Goal: Task Accomplishment & Management: Manage account settings

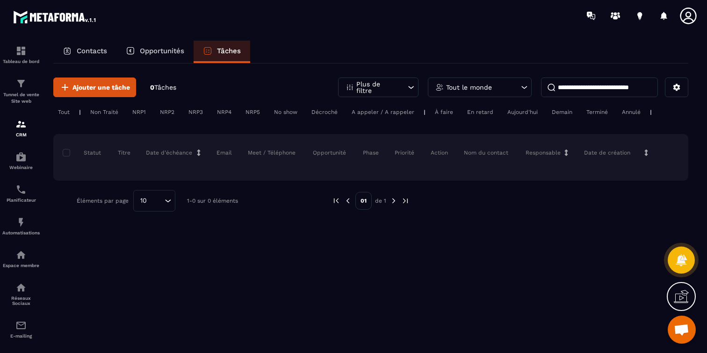
scroll to position [31, 0]
click at [88, 52] on p "Contacts" at bounding box center [92, 51] width 30 height 8
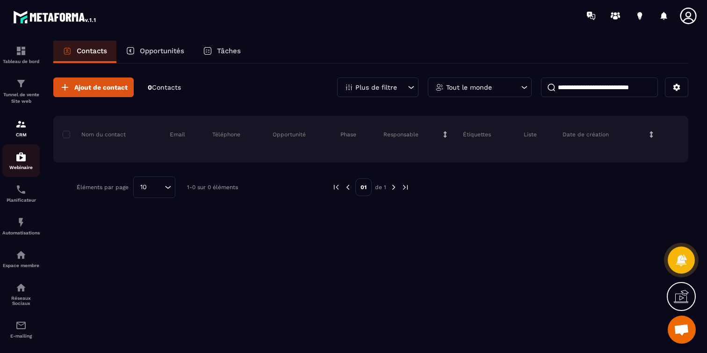
click at [20, 160] on img at bounding box center [20, 156] width 11 height 11
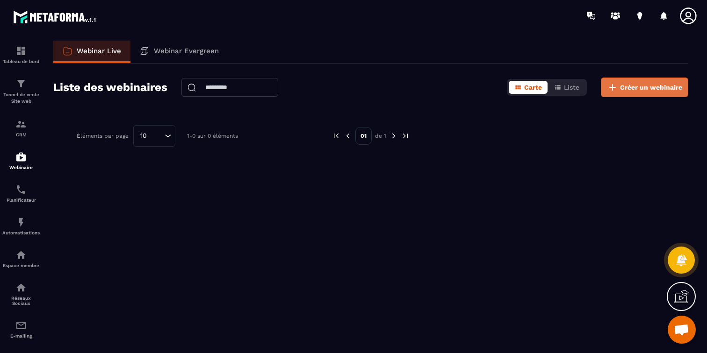
click at [644, 90] on span "Créer un webinaire" at bounding box center [651, 87] width 62 height 9
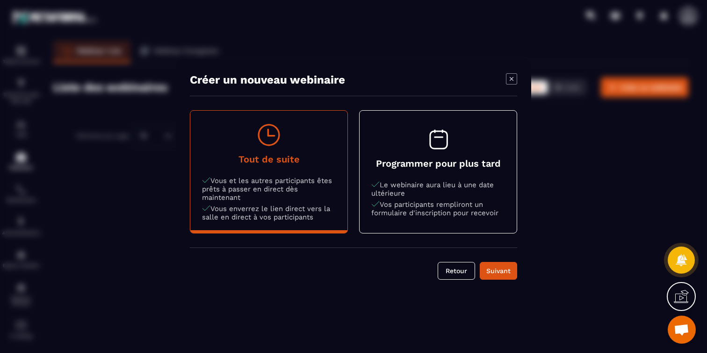
click at [504, 161] on h4 "Programmer pour plus tard" at bounding box center [438, 163] width 134 height 11
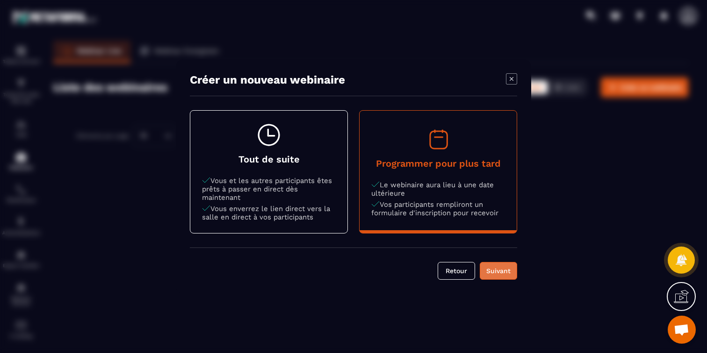
click at [497, 279] on button "Suivant" at bounding box center [498, 271] width 37 height 18
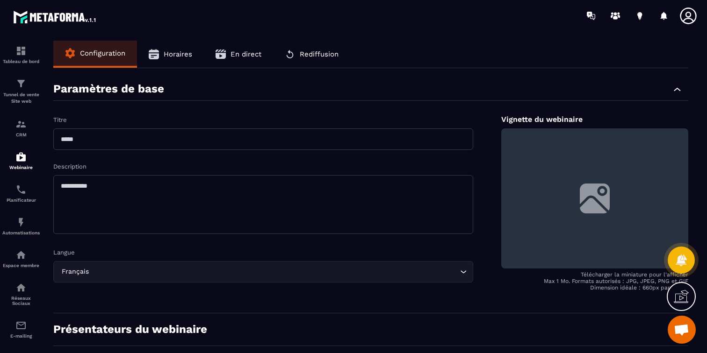
drag, startPoint x: 105, startPoint y: 140, endPoint x: 54, endPoint y: 139, distance: 51.4
click at [54, 139] on input "text" at bounding box center [263, 139] width 420 height 21
type input "**********"
click at [90, 187] on textarea at bounding box center [263, 204] width 420 height 59
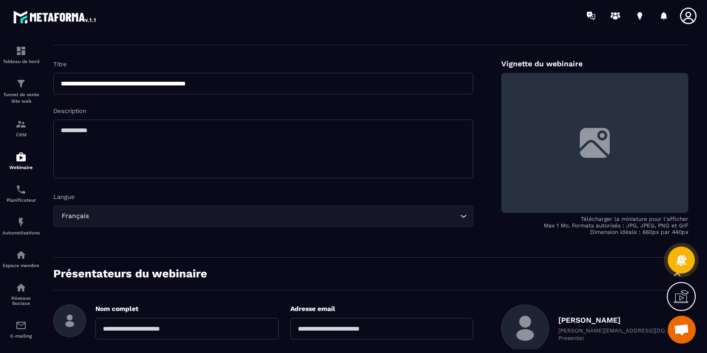
scroll to position [85, 0]
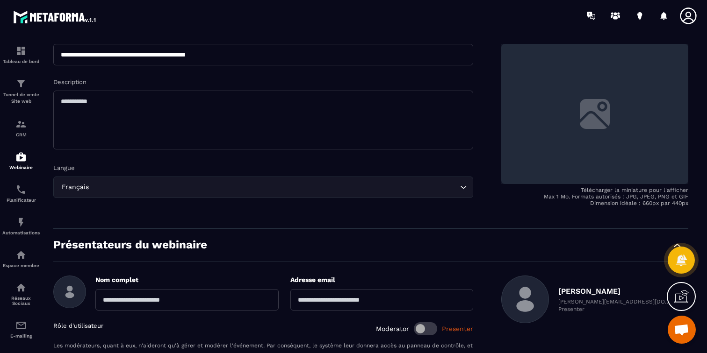
click at [614, 135] on label at bounding box center [594, 114] width 187 height 140
click at [0, 0] on input "file" at bounding box center [0, 0] width 0 height 0
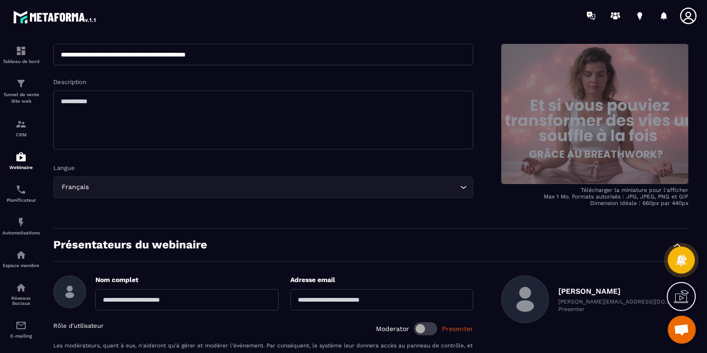
click at [574, 109] on label at bounding box center [594, 114] width 187 height 140
click at [0, 0] on input "file" at bounding box center [0, 0] width 0 height 0
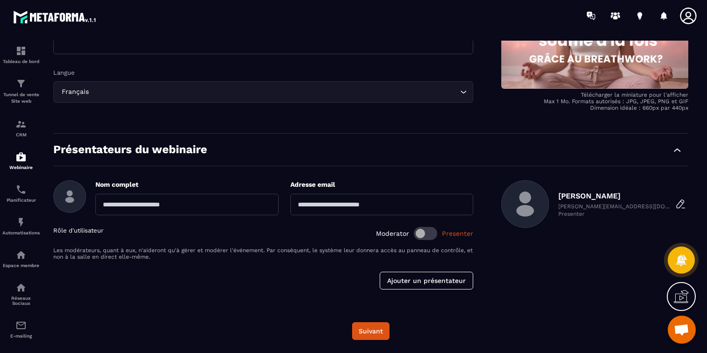
scroll to position [182, 0]
type input "**********"
type input "*****"
type input "**********"
click at [522, 255] on div "Blanvillain Julie [EMAIL_ADDRESS][DOMAIN_NAME] Presenter" at bounding box center [594, 234] width 187 height 109
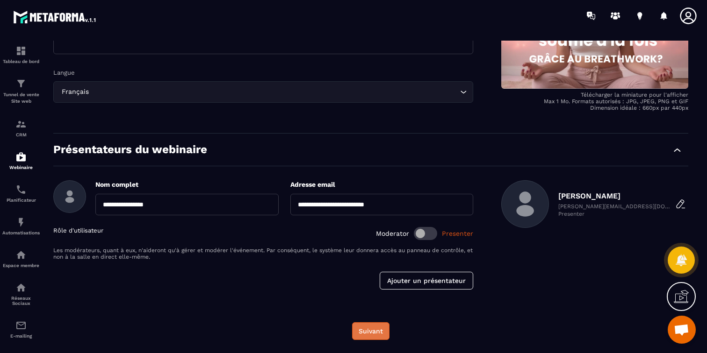
click at [378, 336] on button "Suivant" at bounding box center [370, 331] width 37 height 18
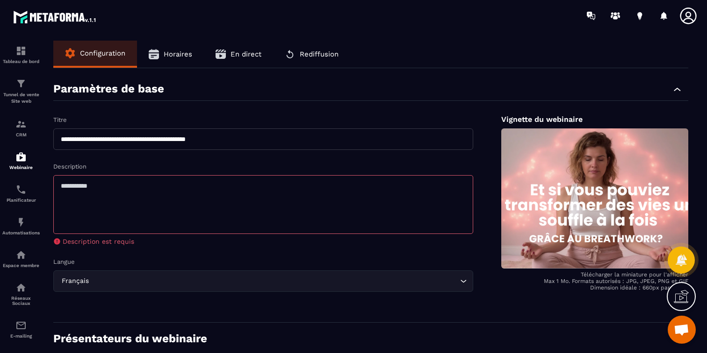
scroll to position [0, 0]
click at [309, 200] on textarea at bounding box center [263, 204] width 420 height 59
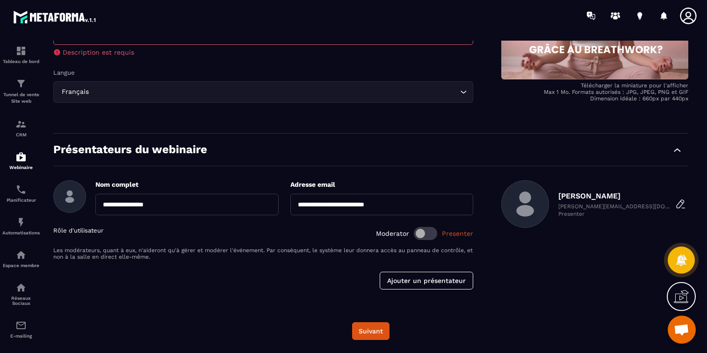
scroll to position [192, 0]
type textarea "******"
click at [381, 330] on button "Suivant" at bounding box center [370, 331] width 37 height 18
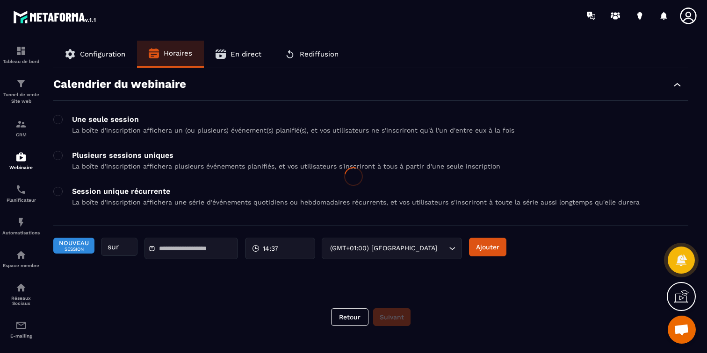
click at [188, 251] on div at bounding box center [353, 176] width 707 height 353
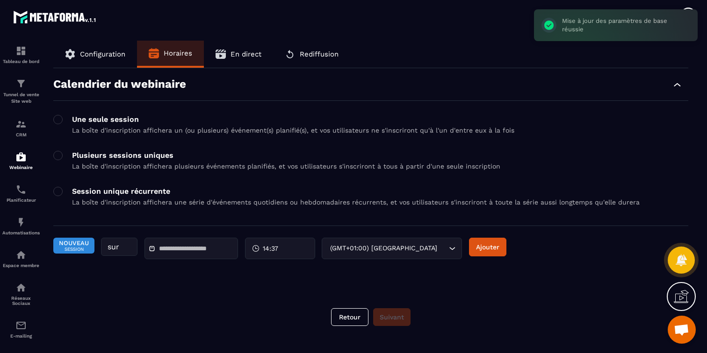
click at [179, 294] on div "Calendrier du webinaire Une seule session La boîte d'inscription affichera un (…" at bounding box center [370, 181] width 635 height 226
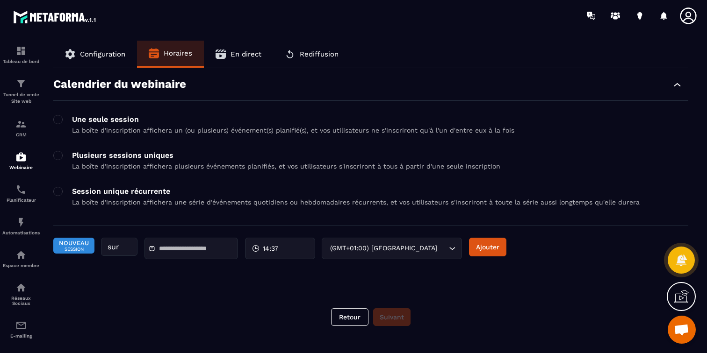
click at [180, 258] on div at bounding box center [190, 248] width 93 height 21
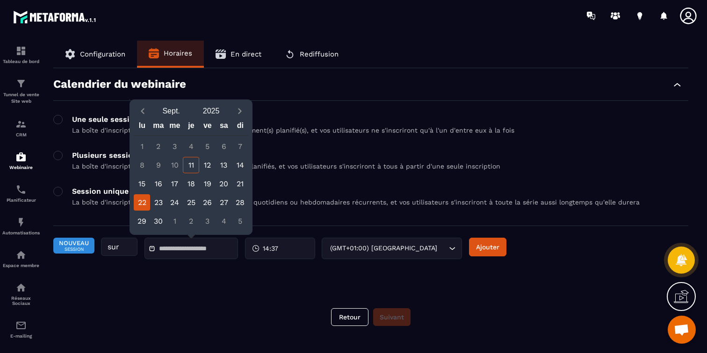
click at [143, 200] on div "22" at bounding box center [142, 202] width 16 height 16
type input "**********"
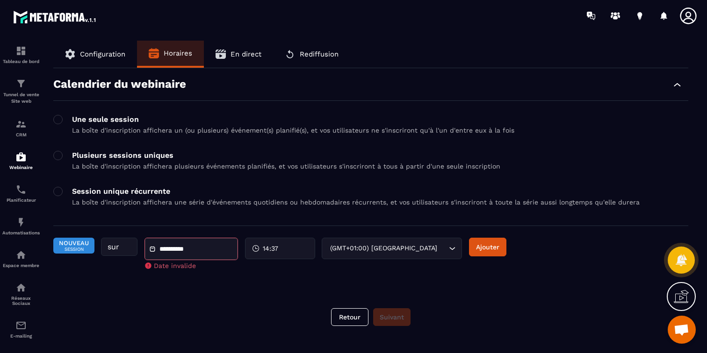
click at [272, 246] on span "14:37" at bounding box center [270, 248] width 15 height 9
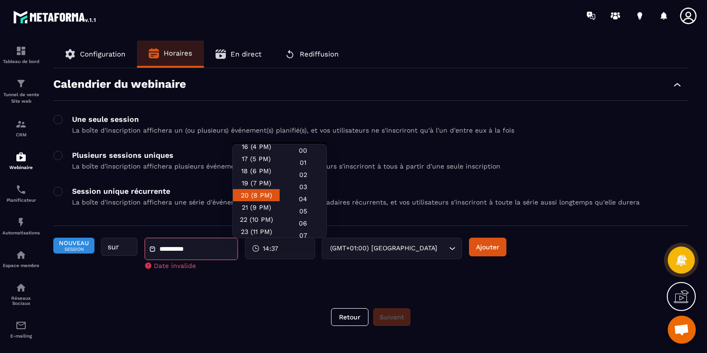
scroll to position [198, 0]
click at [256, 197] on div "20 (8 PM)" at bounding box center [256, 195] width 47 height 12
click at [304, 150] on div "00" at bounding box center [302, 150] width 47 height 12
click at [400, 283] on div "**********" at bounding box center [370, 181] width 635 height 226
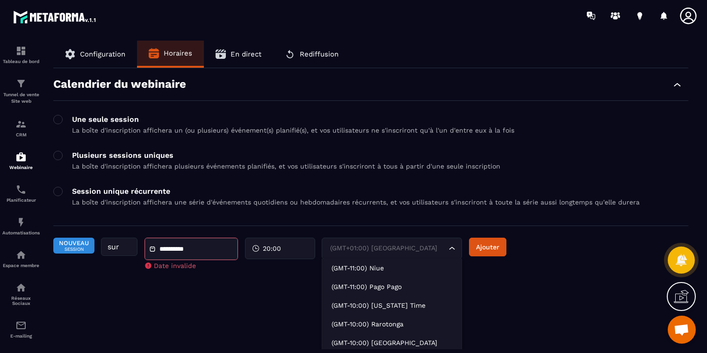
click at [405, 254] on input "Search for option" at bounding box center [387, 249] width 119 height 10
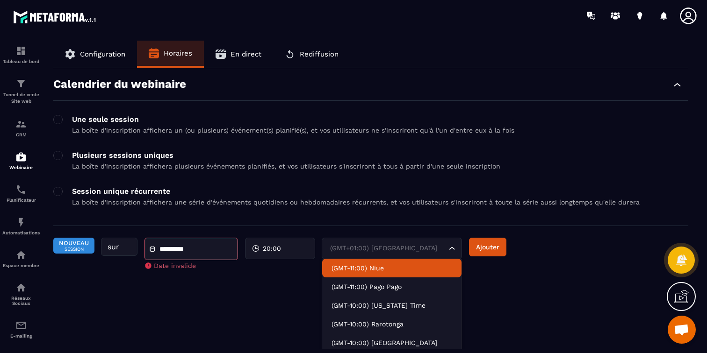
click at [280, 296] on div "**********" at bounding box center [370, 195] width 653 height 309
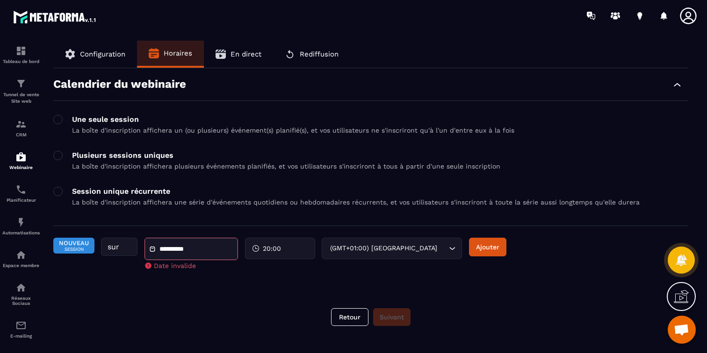
click at [83, 249] on div "Tableau de bord Tunnel de vente Site web CRM Webinaire Planificateur Automatisa…" at bounding box center [79, 191] width 159 height 321
click at [485, 244] on button "Ajouter" at bounding box center [487, 247] width 37 height 19
click at [492, 251] on button "Ajouter" at bounding box center [487, 247] width 37 height 19
click at [150, 269] on icon at bounding box center [148, 266] width 6 height 6
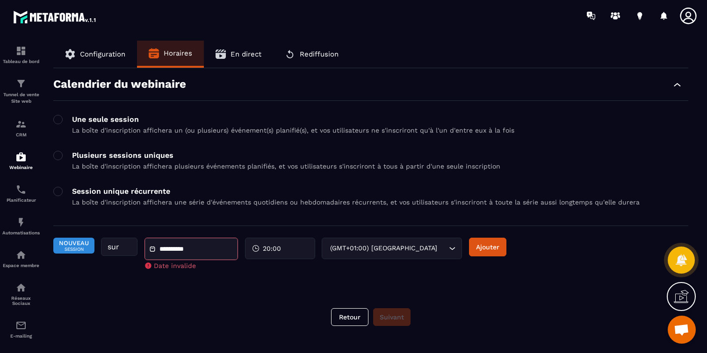
click at [111, 248] on div "Tableau de bord Tunnel de vente Site web CRM Webinaire Planificateur Automatisa…" at bounding box center [79, 191] width 159 height 321
click at [73, 247] on div "Tableau de bord Tunnel de vente Site web CRM Webinaire Planificateur Automatisa…" at bounding box center [79, 191] width 159 height 321
click at [90, 50] on div "Tableau de bord Tunnel de vente Site web CRM Webinaire Planificateur Automatisa…" at bounding box center [79, 191] width 159 height 321
click at [102, 57] on div "Tableau de bord Tunnel de vente Site web CRM Webinaire Planificateur Automatisa…" at bounding box center [79, 191] width 159 height 321
click at [231, 290] on div "**********" at bounding box center [370, 181] width 635 height 226
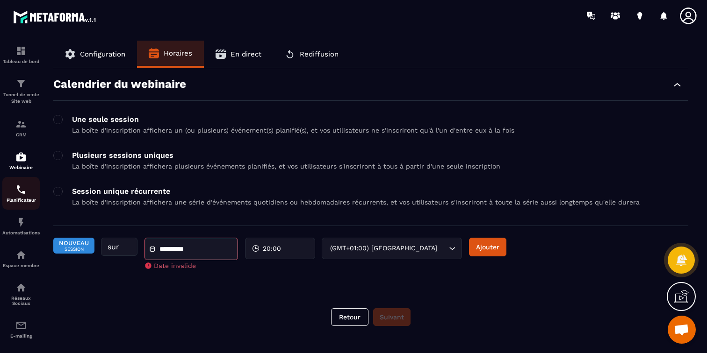
click at [23, 194] on img at bounding box center [20, 189] width 11 height 11
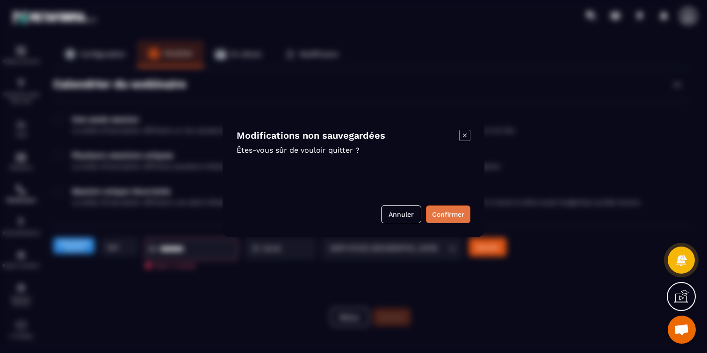
click at [451, 216] on button "Confirmer" at bounding box center [448, 215] width 44 height 18
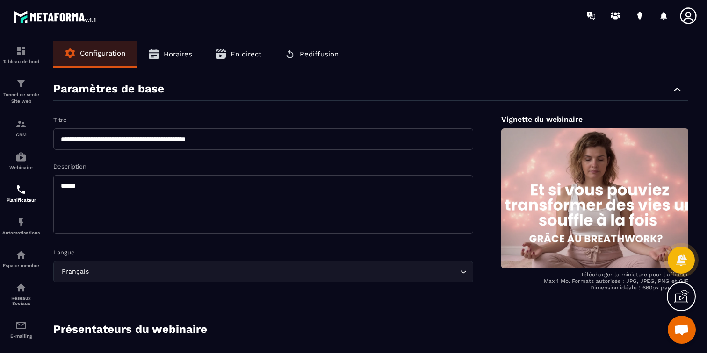
click at [179, 57] on span "Horaires" at bounding box center [178, 54] width 29 height 8
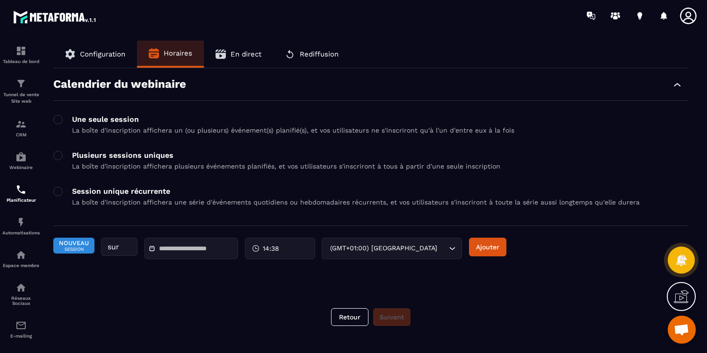
click at [204, 258] on div at bounding box center [190, 248] width 93 height 21
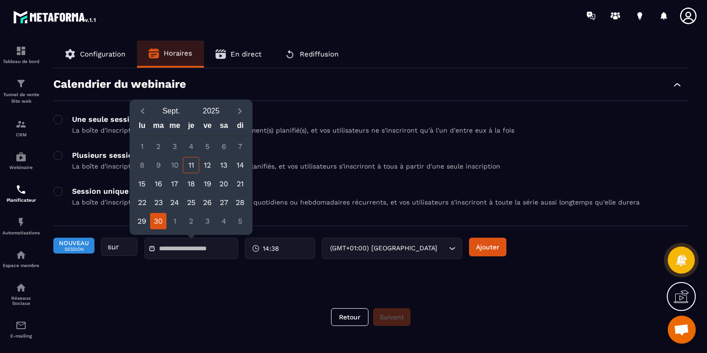
click at [155, 219] on div "30" at bounding box center [158, 221] width 16 height 16
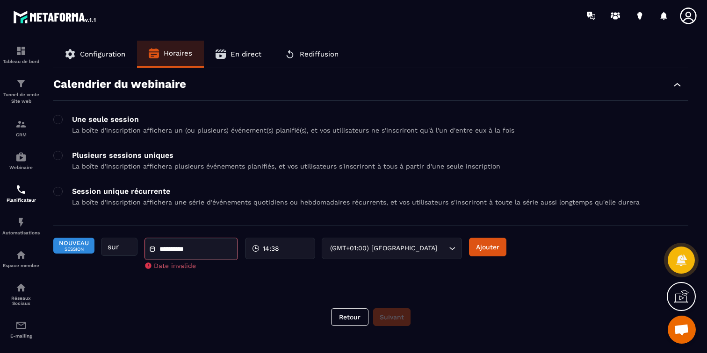
click at [167, 253] on input "**********" at bounding box center [191, 249] width 65 height 7
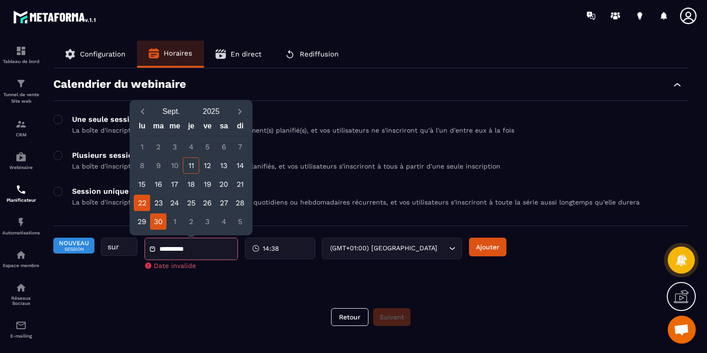
click at [140, 202] on div "22" at bounding box center [142, 203] width 16 height 16
type input "**********"
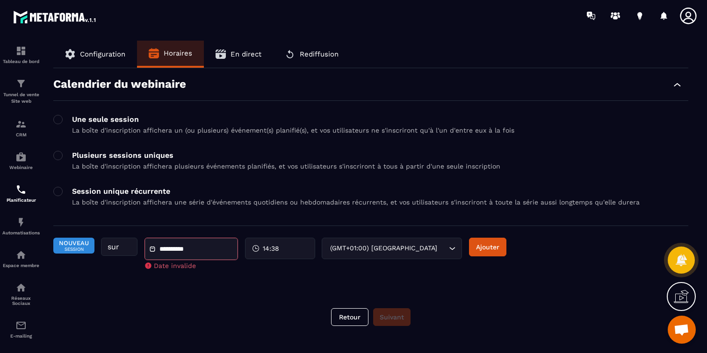
click at [189, 329] on div "**********" at bounding box center [370, 195] width 653 height 309
click at [94, 60] on div "Tableau de bord Tunnel de vente Site web CRM Webinaire Planificateur Automatisa…" at bounding box center [79, 191] width 159 height 321
click at [136, 164] on p "La boîte d'inscription affichera plusieurs événements planifiés, et vos utilisa…" at bounding box center [286, 166] width 428 height 7
click at [210, 250] on input "text" at bounding box center [191, 248] width 65 height 7
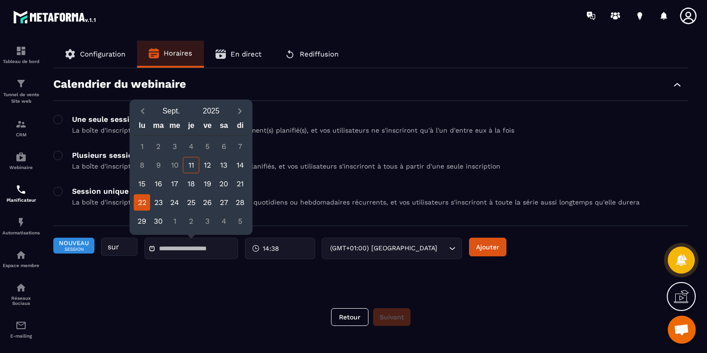
click at [144, 201] on div "22" at bounding box center [142, 202] width 16 height 16
type input "**********"
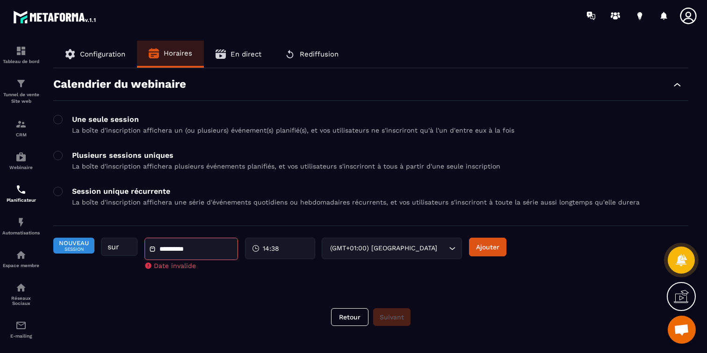
click at [95, 121] on div "Tableau de bord Tunnel de vente Site web CRM Webinaire Planificateur Automatisa…" at bounding box center [79, 191] width 159 height 321
click at [61, 120] on span at bounding box center [57, 119] width 9 height 9
click at [142, 198] on div "Tableau de bord Tunnel de vente Site web CRM Webinaire Planificateur Automatisa…" at bounding box center [79, 191] width 159 height 321
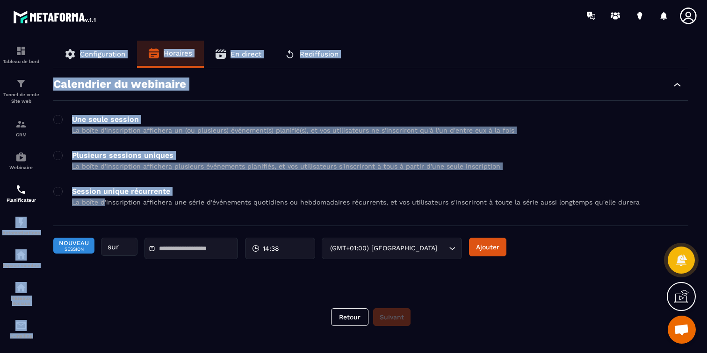
click at [105, 200] on section "**********" at bounding box center [353, 195] width 707 height 328
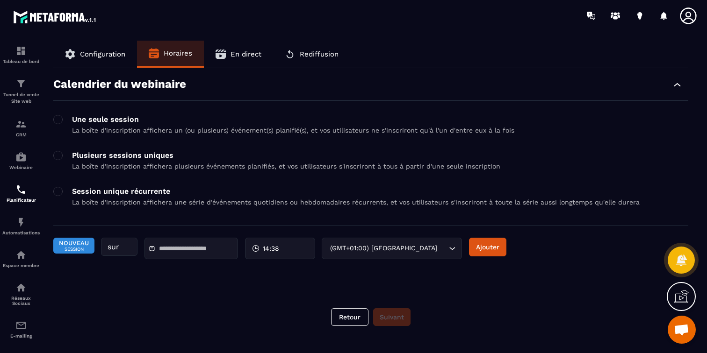
click at [151, 211] on div "Tableau de bord Tunnel de vente Site web CRM Webinaire Planificateur Automatisa…" at bounding box center [79, 191] width 159 height 321
click at [60, 193] on span at bounding box center [57, 191] width 9 height 9
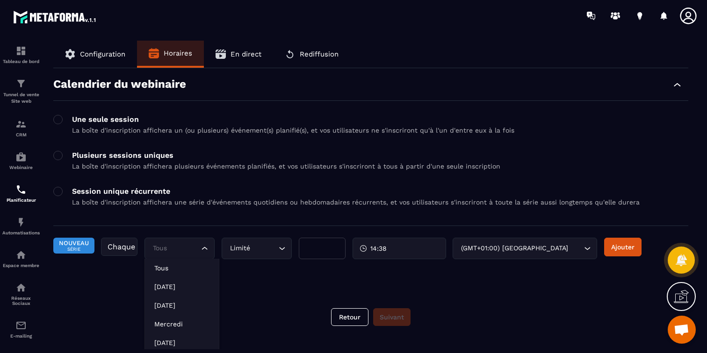
click at [176, 253] on input "Search for option" at bounding box center [174, 249] width 49 height 10
click at [126, 261] on div "Nouveau Série Chaque Tous Loading... Tous [DATE] [DATE][PERSON_NAME][DATE][DATE…" at bounding box center [325, 253] width 544 height 31
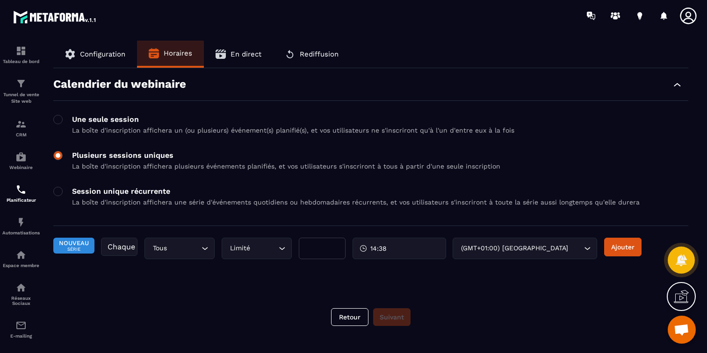
click at [58, 156] on span at bounding box center [57, 155] width 9 height 9
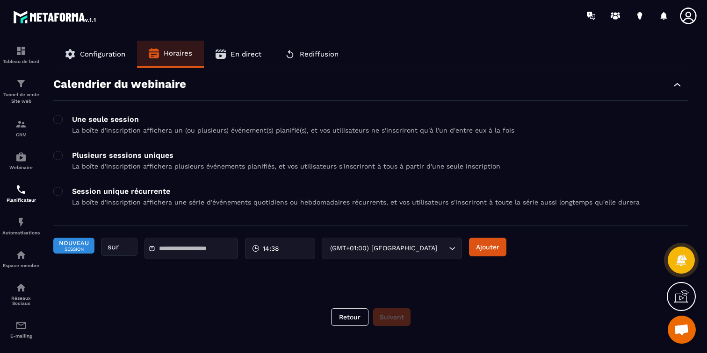
click at [189, 247] on input "text" at bounding box center [191, 248] width 65 height 7
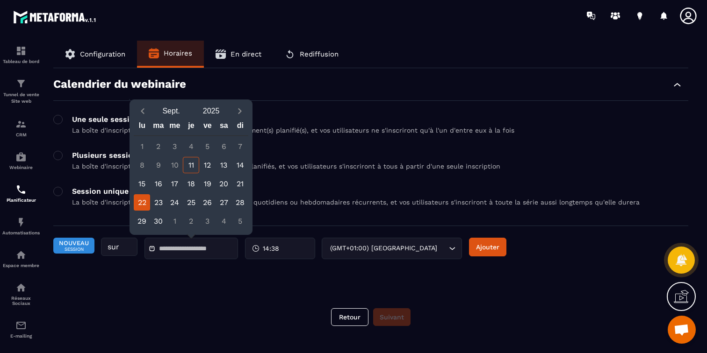
click at [140, 205] on div "22" at bounding box center [142, 202] width 16 height 16
type input "**********"
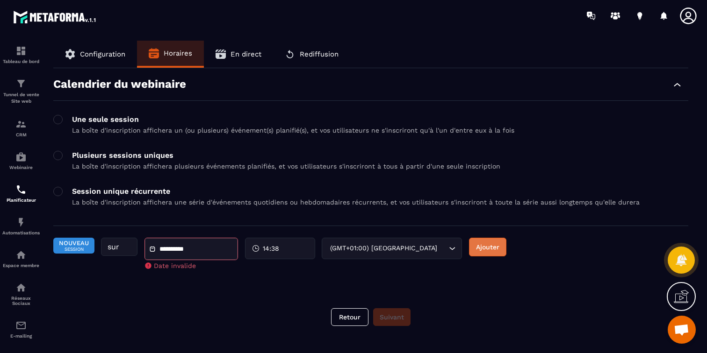
click at [488, 252] on button "Ajouter" at bounding box center [487, 247] width 37 height 19
click at [53, 116] on div "Tableau de bord Tunnel de vente Site web CRM Webinaire Planificateur Automatisa…" at bounding box center [79, 191] width 159 height 321
click at [59, 121] on span at bounding box center [57, 119] width 9 height 9
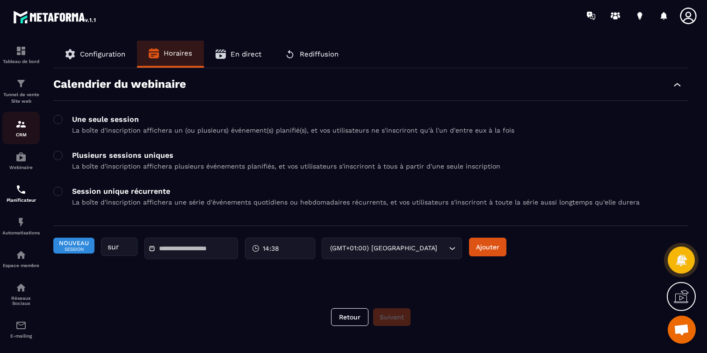
click at [21, 131] on div "CRM" at bounding box center [20, 128] width 37 height 19
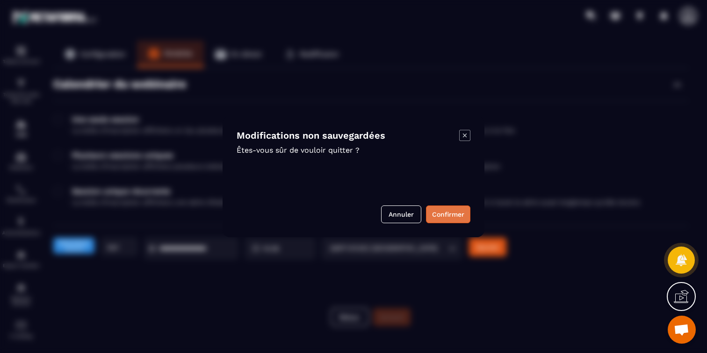
click at [445, 220] on button "Confirmer" at bounding box center [448, 215] width 44 height 18
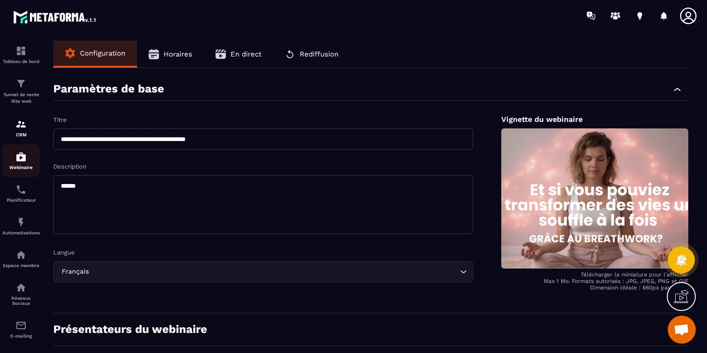
click at [20, 163] on div "Webinaire" at bounding box center [20, 160] width 37 height 19
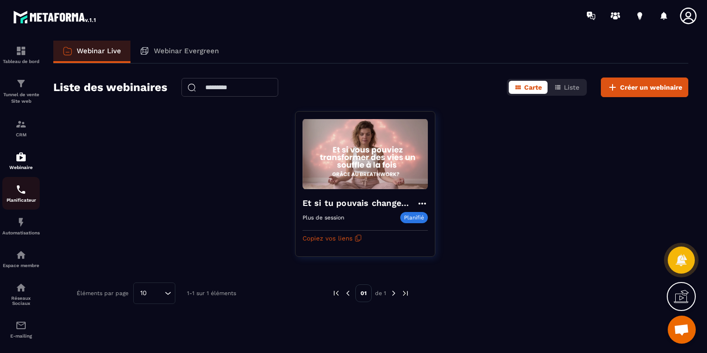
click at [19, 197] on div "Planificateur" at bounding box center [20, 193] width 37 height 19
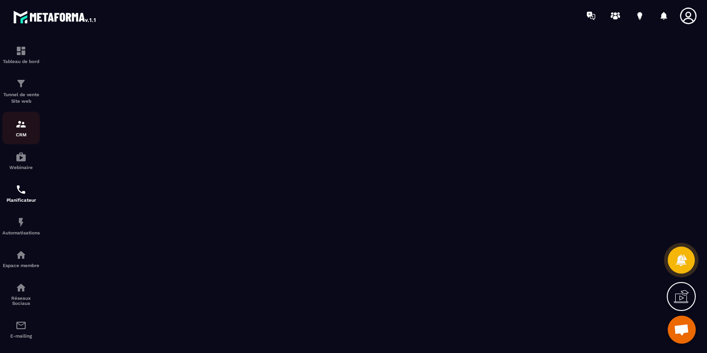
click at [26, 130] on div "CRM" at bounding box center [20, 128] width 37 height 19
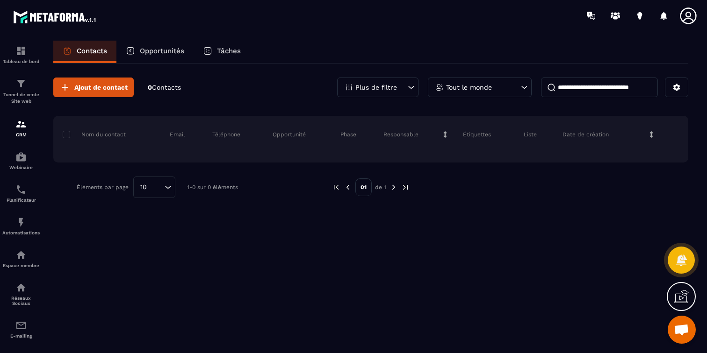
click at [79, 91] on div "Tableau de bord Tunnel de vente Site web CRM Webinaire Planificateur Automatisa…" at bounding box center [79, 191] width 159 height 321
click at [63, 86] on div "Tableau de bord Tunnel de vente Site web CRM Webinaire Planificateur Automatisa…" at bounding box center [79, 191] width 159 height 321
click at [98, 121] on div "Tableau de bord Tunnel de vente Site web CRM Webinaire Planificateur Automatisa…" at bounding box center [79, 191] width 159 height 321
click at [290, 89] on div "Ajout de contact 0 Contacts Plus de filtre Tout le monde" at bounding box center [370, 88] width 635 height 20
click at [113, 85] on div "Tableau de bord Tunnel de vente Site web CRM Webinaire Planificateur Automatisa…" at bounding box center [79, 191] width 159 height 321
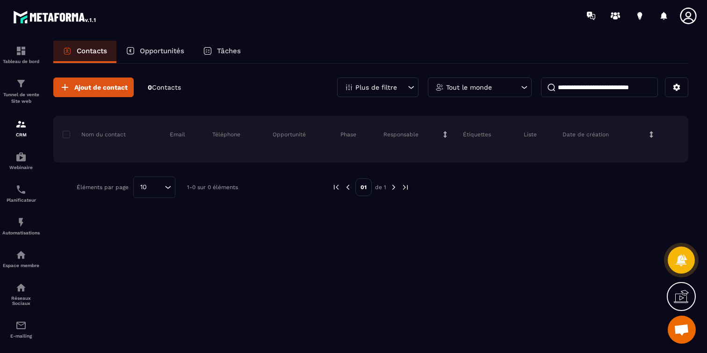
click at [375, 87] on p "Plus de filtre" at bounding box center [376, 87] width 42 height 7
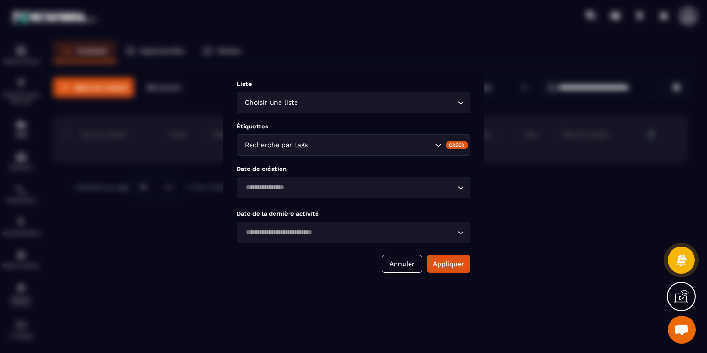
click at [461, 147] on div "Créer" at bounding box center [456, 145] width 23 height 8
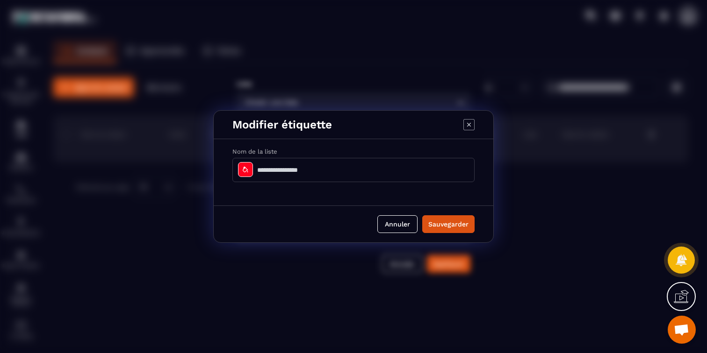
click at [336, 172] on input "Modal window" at bounding box center [353, 170] width 242 height 24
type input "**********"
click at [437, 227] on button "Sauvegarder" at bounding box center [448, 224] width 52 height 18
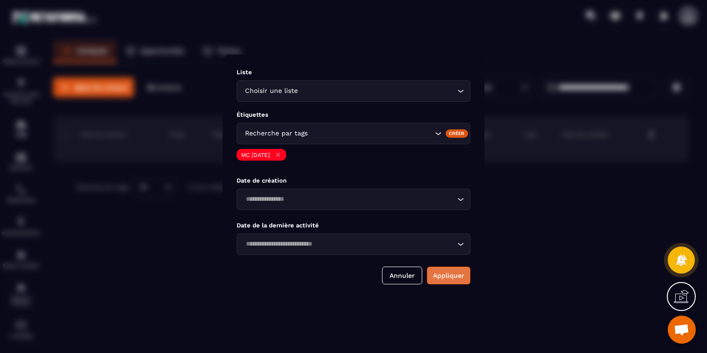
click at [447, 278] on button "Appliquer" at bounding box center [448, 276] width 43 height 18
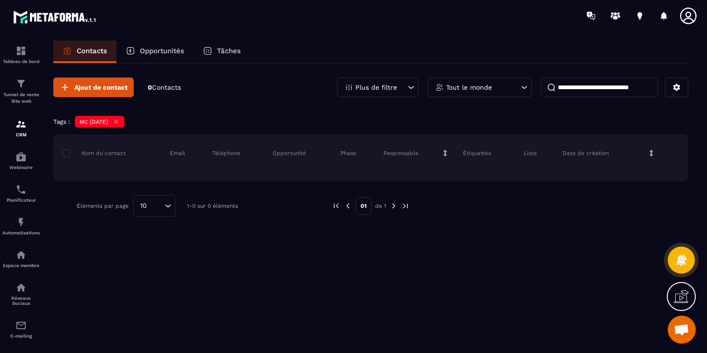
click at [150, 61] on div "Tableau de bord Tunnel de vente Site web CRM Webinaire Planificateur Automatisa…" at bounding box center [79, 191] width 159 height 321
click at [17, 55] on img at bounding box center [20, 50] width 11 height 11
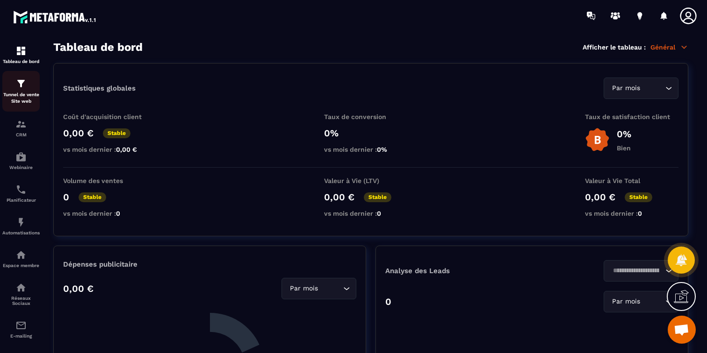
click at [23, 94] on p "Tunnel de vente Site web" at bounding box center [20, 98] width 37 height 13
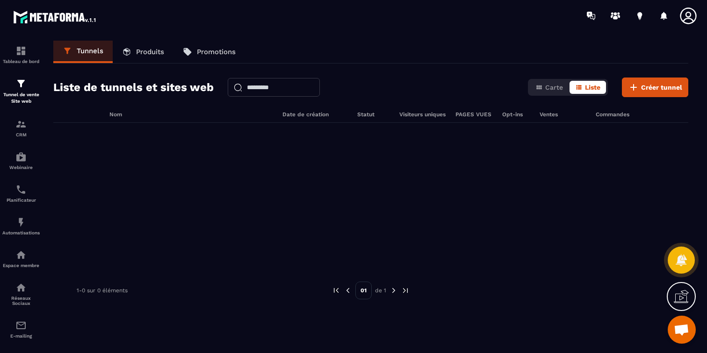
click at [137, 51] on p "Produits" at bounding box center [150, 52] width 28 height 8
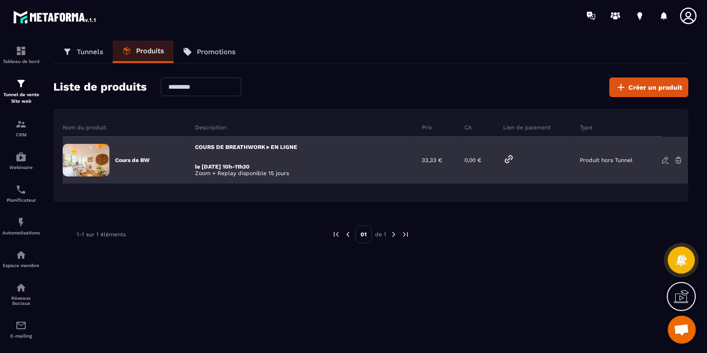
click at [666, 160] on icon at bounding box center [665, 160] width 6 height 6
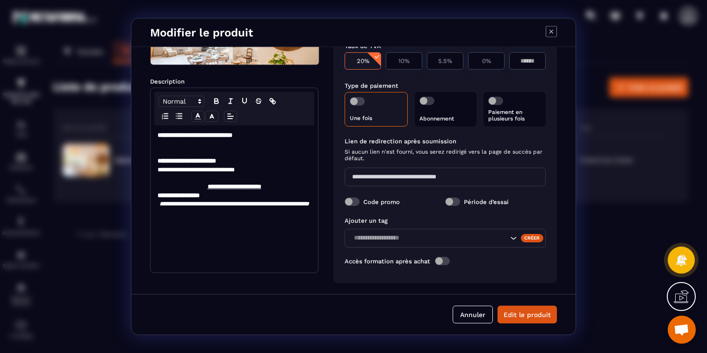
scroll to position [107, 0]
click at [402, 232] on div "Search for option" at bounding box center [444, 238] width 201 height 19
click at [548, 31] on icon "Modal window" at bounding box center [550, 31] width 11 height 11
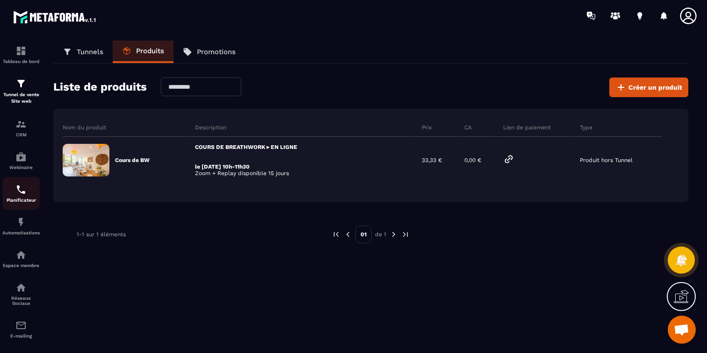
click at [21, 190] on img at bounding box center [20, 189] width 11 height 11
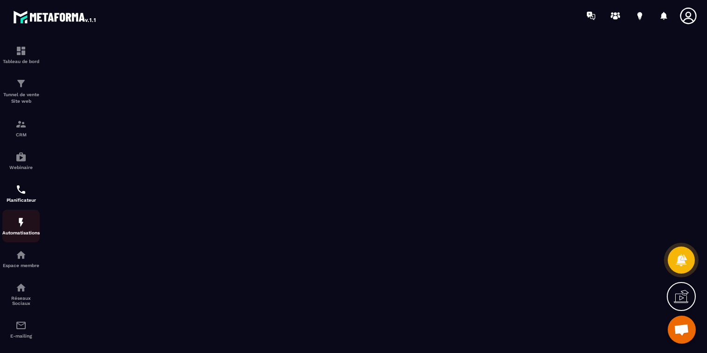
click at [22, 229] on div "Automatisations" at bounding box center [20, 226] width 37 height 19
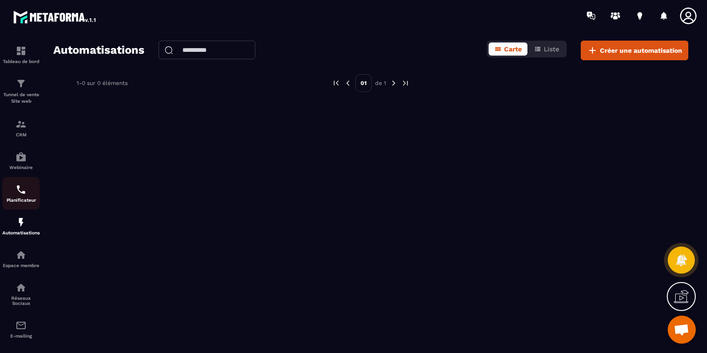
click at [24, 195] on div "Planificateur" at bounding box center [20, 193] width 37 height 19
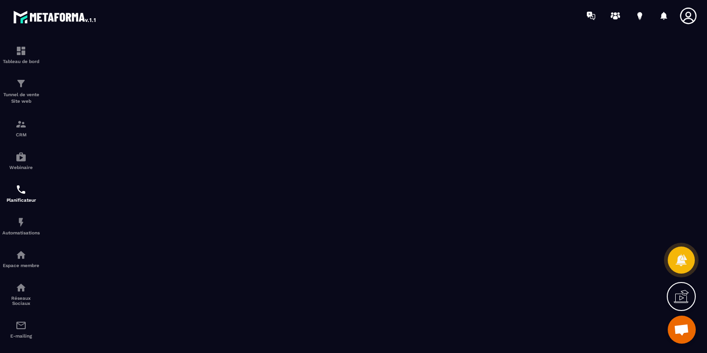
click at [691, 12] on icon at bounding box center [688, 16] width 19 height 19
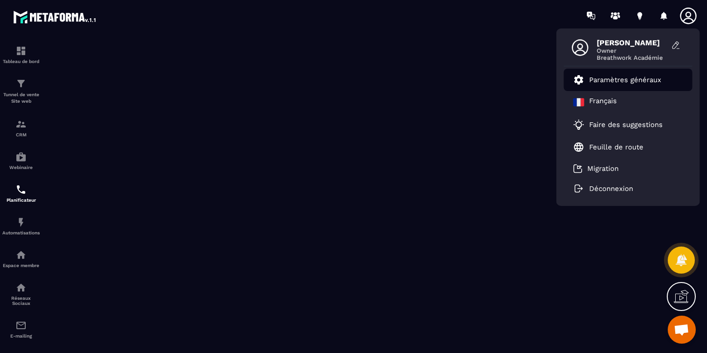
click at [610, 81] on p "Paramètres généraux" at bounding box center [625, 80] width 72 height 8
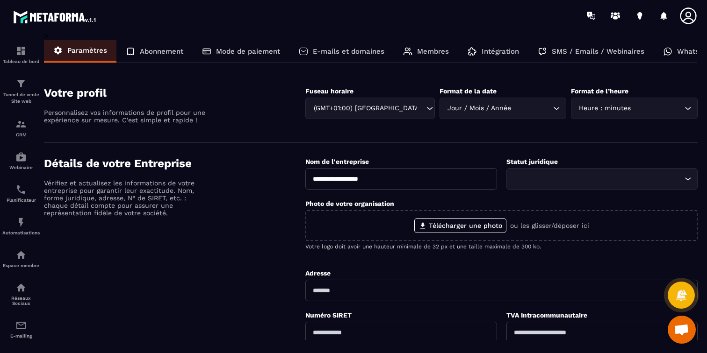
click at [165, 56] on div "Abonnement" at bounding box center [154, 51] width 76 height 22
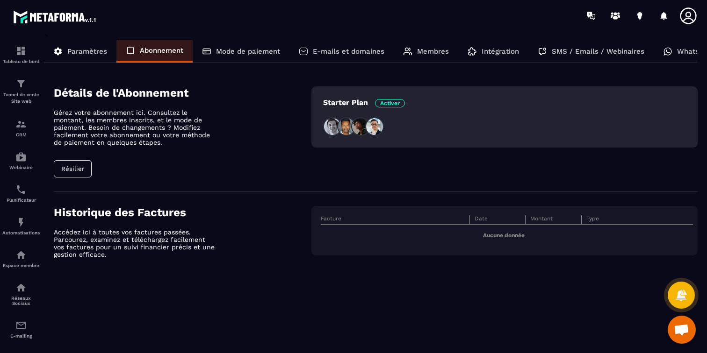
click at [223, 48] on p "Mode de paiement" at bounding box center [248, 51] width 64 height 8
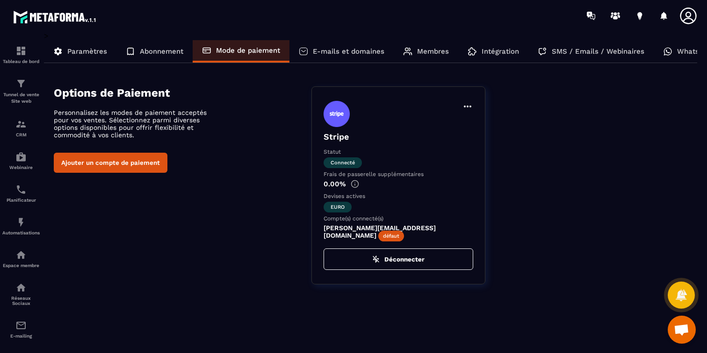
click at [319, 49] on p "E-mails et domaines" at bounding box center [349, 51] width 72 height 8
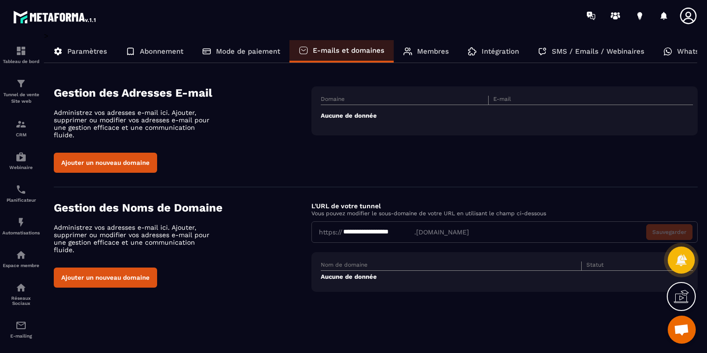
click at [93, 158] on div "Tableau de bord Tunnel de vente Site web CRM Webinaire Planificateur Automatisa…" at bounding box center [79, 191] width 159 height 321
click at [444, 223] on div "**********" at bounding box center [504, 232] width 386 height 21
click at [286, 187] on section "**********" at bounding box center [376, 246] width 644 height 119
click at [434, 53] on p "Membres" at bounding box center [433, 51] width 32 height 8
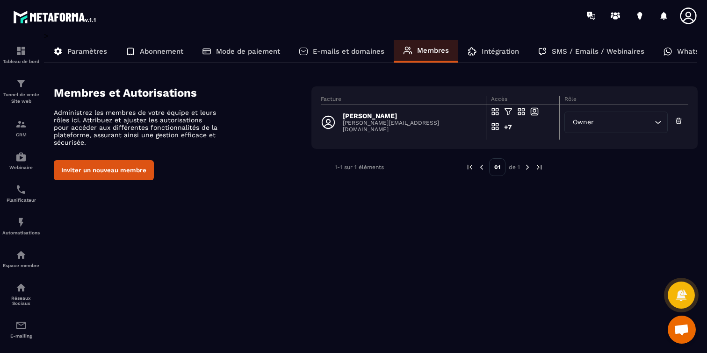
click at [498, 54] on p "Intégration" at bounding box center [499, 51] width 37 height 8
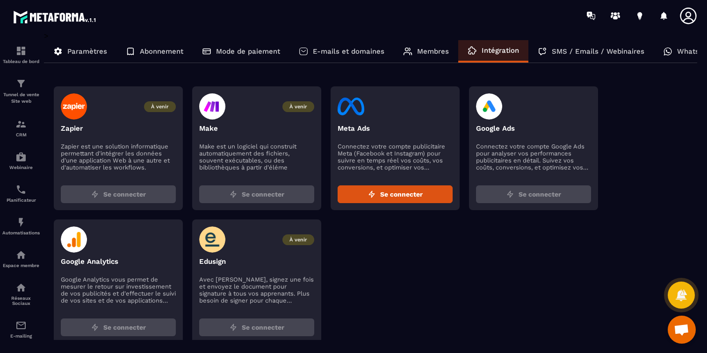
click at [593, 49] on p "SMS / Emails / Webinaires" at bounding box center [598, 51] width 93 height 8
